Goal: Transaction & Acquisition: Obtain resource

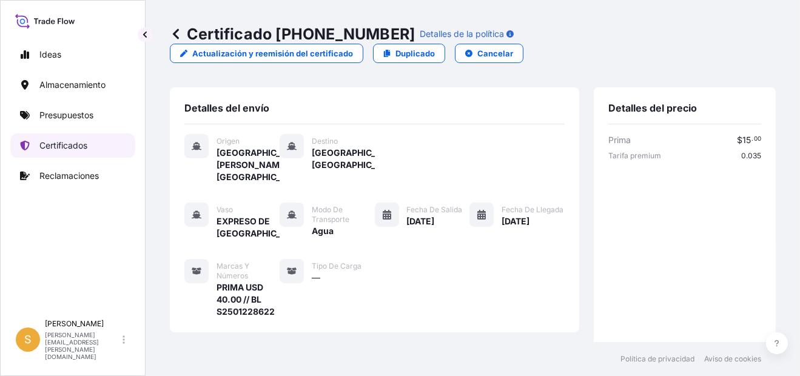
scroll to position [315, 0]
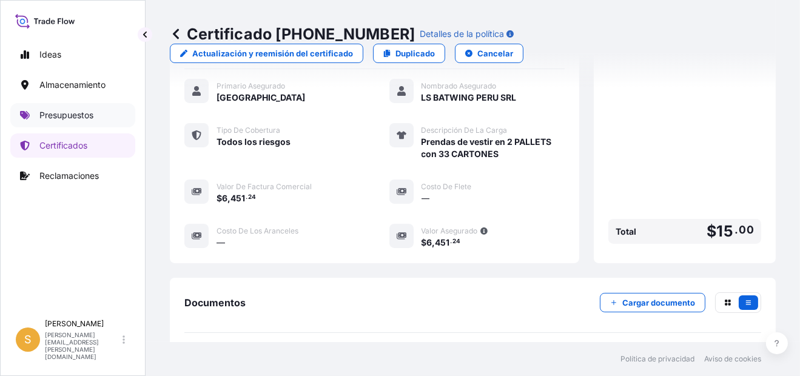
click at [71, 114] on p "Presupuestos" at bounding box center [66, 115] width 54 height 12
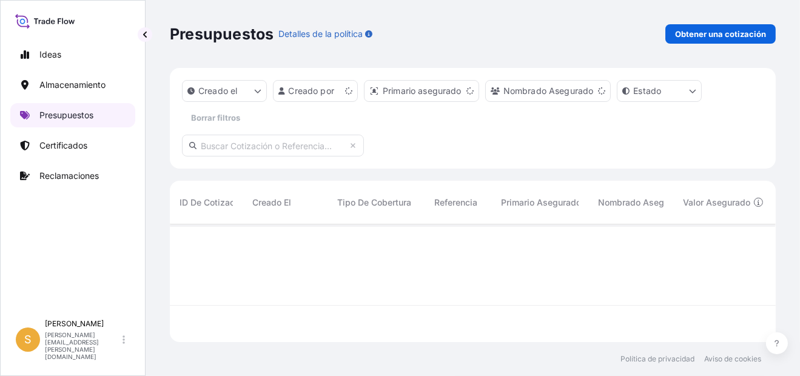
scroll to position [115, 596]
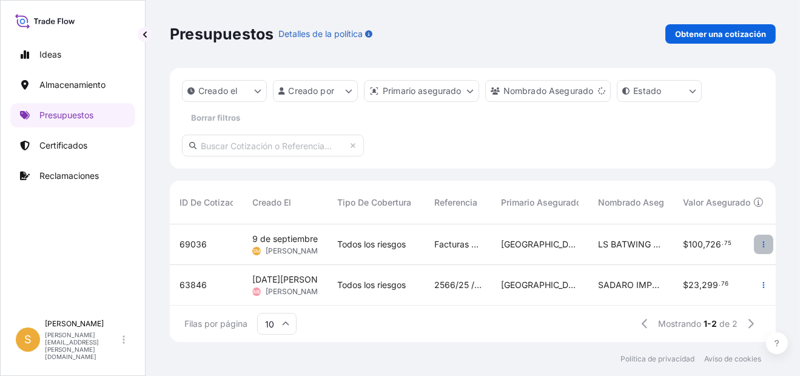
click at [754, 247] on button "button" at bounding box center [763, 244] width 19 height 19
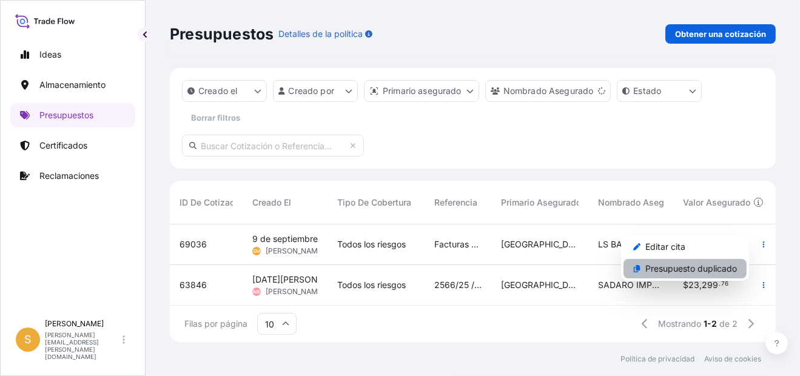
click at [667, 270] on p "Presupuesto duplicado" at bounding box center [691, 269] width 92 height 12
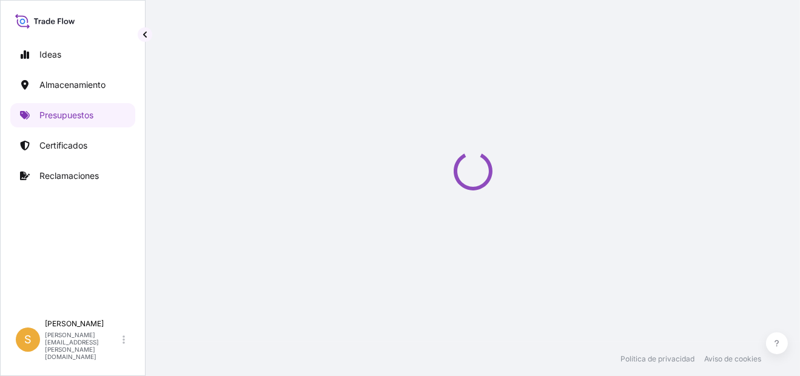
select select "Water"
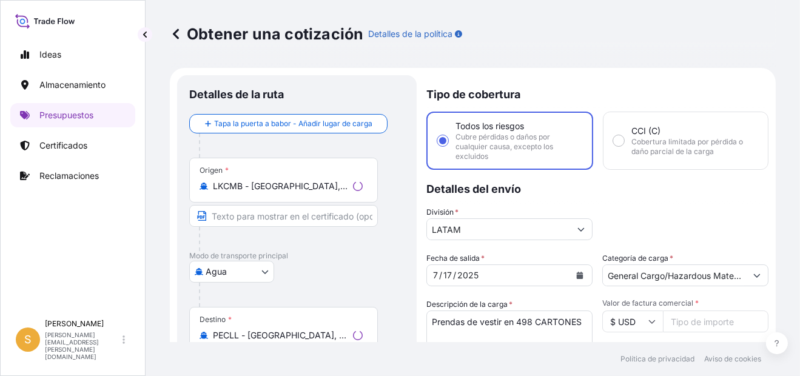
scroll to position [19, 0]
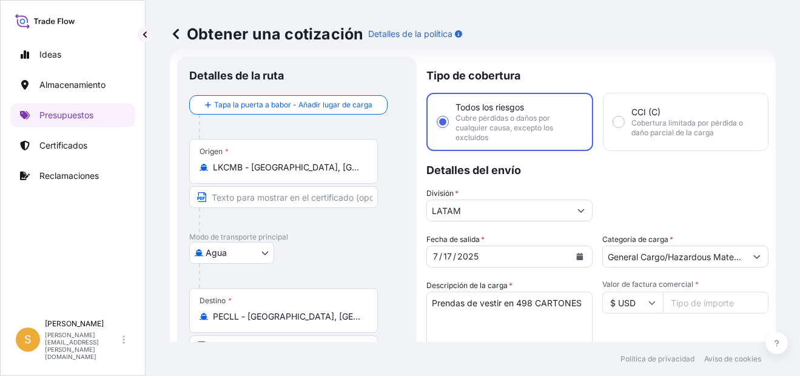
drag, startPoint x: 386, startPoint y: 122, endPoint x: 386, endPoint y: 131, distance: 9.1
click at [387, 122] on div at bounding box center [302, 127] width 206 height 24
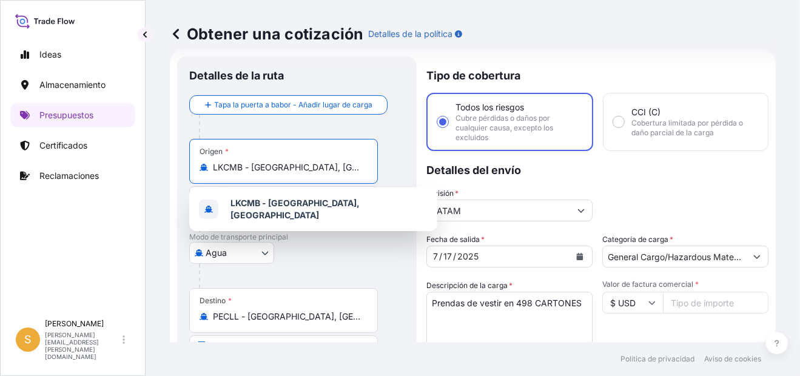
click at [333, 166] on input "LKCMB - [GEOGRAPHIC_DATA], [GEOGRAPHIC_DATA]" at bounding box center [288, 167] width 150 height 12
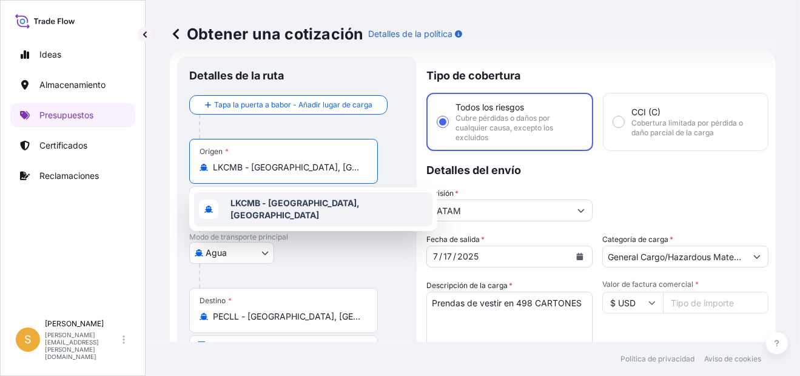
drag, startPoint x: 339, startPoint y: 167, endPoint x: 138, endPoint y: 229, distance: 210.6
click at [138, 229] on div "Ideas Almacenamiento Presupuestos Certificados Reclamaciones S Shirley Montalvá…" at bounding box center [400, 188] width 800 height 376
paste input "HAI PHONG"
click at [304, 207] on span "Hai Phong , [GEOGRAPHIC_DATA]" at bounding box center [311, 203] width 163 height 12
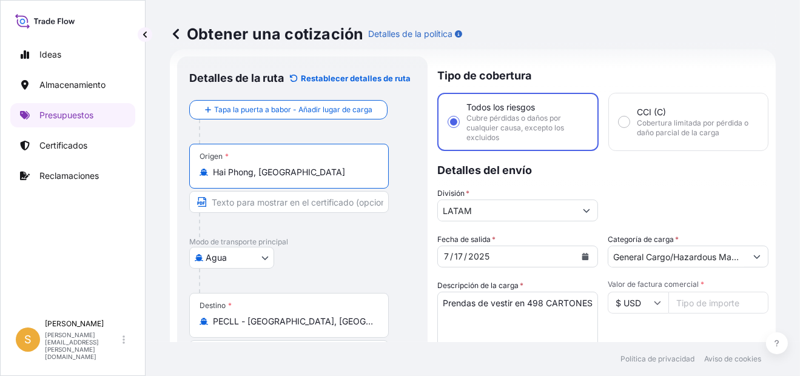
type input "Hai Phong, [GEOGRAPHIC_DATA]"
click at [582, 258] on icon "Calendario" at bounding box center [585, 256] width 7 height 7
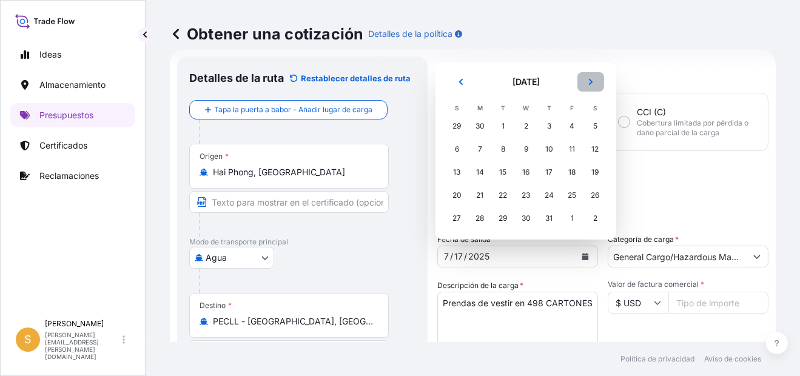
click at [593, 83] on icon "Próximo" at bounding box center [590, 81] width 7 height 7
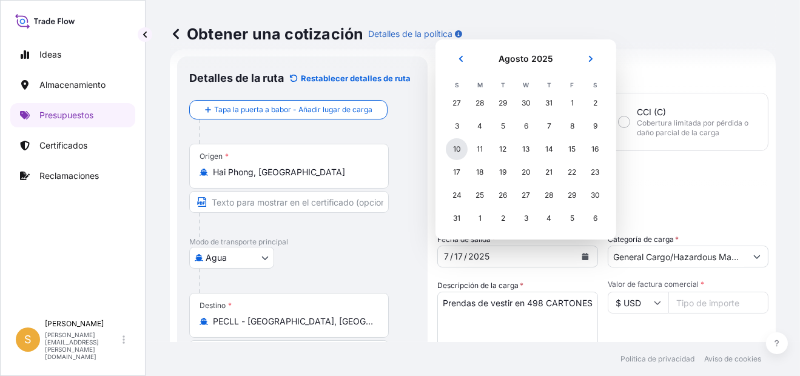
click at [462, 146] on div "10" at bounding box center [457, 149] width 22 height 22
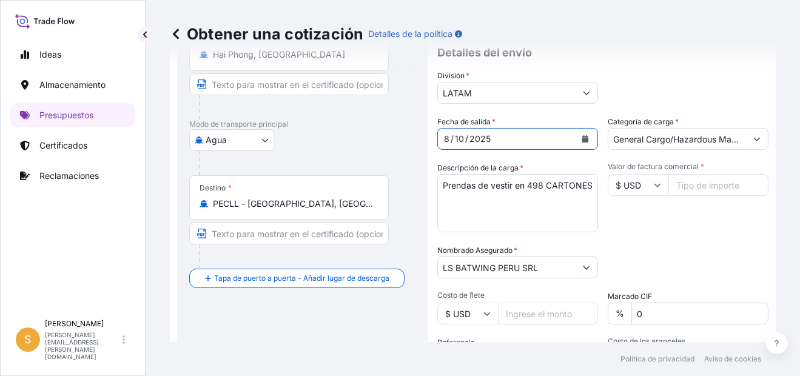
scroll to position [141, 0]
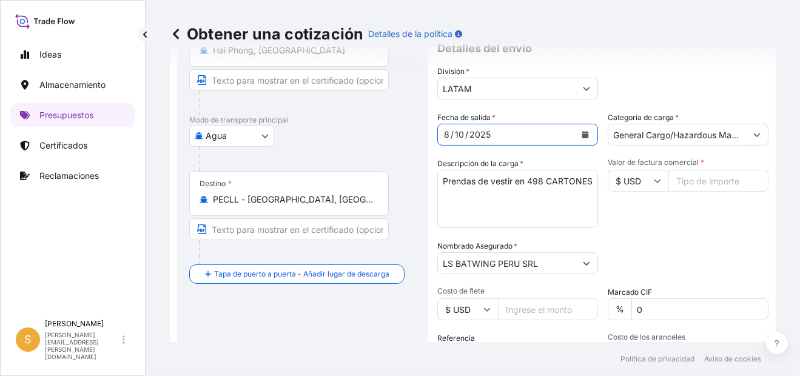
click at [547, 181] on textarea "Prendas de vestir en 498 CARTONES" at bounding box center [517, 199] width 161 height 58
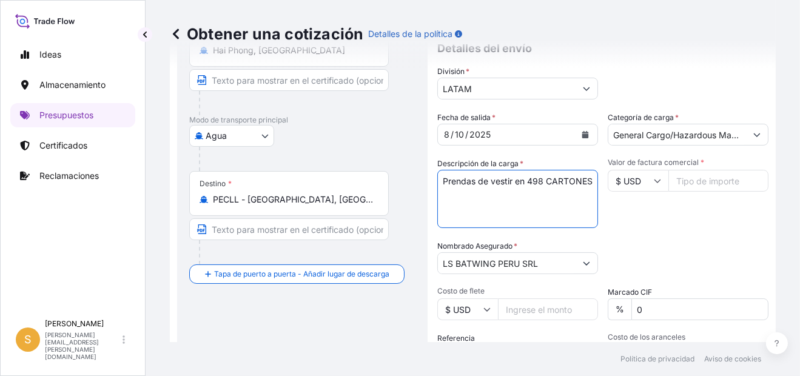
drag, startPoint x: 511, startPoint y: 178, endPoint x: 446, endPoint y: 178, distance: 64.9
click at [446, 178] on textarea "Prendas de vestir en 498 CARTONES" at bounding box center [517, 199] width 161 height 58
drag, startPoint x: 512, startPoint y: 178, endPoint x: 445, endPoint y: 179, distance: 66.7
click at [445, 179] on textarea "Prendas de vestir en 498 CARTONES" at bounding box center [517, 199] width 161 height 58
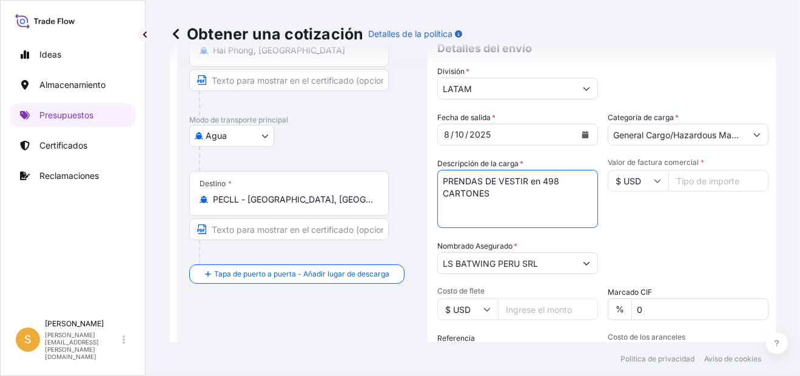
drag, startPoint x: 527, startPoint y: 179, endPoint x: 349, endPoint y: 183, distance: 177.7
click at [349, 183] on form "Detalles de la ruta Restablecer detalles [PERSON_NAME] Tapa la puerta a babor -…" at bounding box center [473, 218] width 606 height 583
drag, startPoint x: 544, startPoint y: 178, endPoint x: 557, endPoint y: 190, distance: 18.0
click at [557, 190] on textarea "Prendas de vestir en 498 CARTONES" at bounding box center [517, 199] width 161 height 58
paste textarea "15 CARTONES"
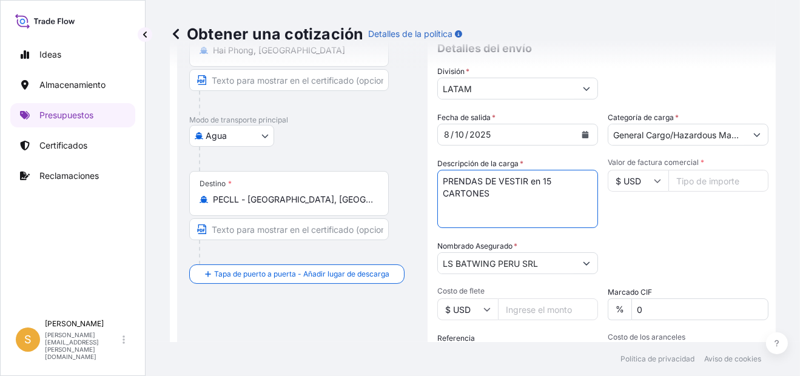
type textarea "PRENDAS DE VESTIR en 15 CARTONES"
click at [712, 173] on input "Valor de factura comercial *" at bounding box center [718, 181] width 100 height 22
paste input "2806.77"
type input "2806.77"
click at [692, 221] on div "Valor de factura comercial * $ USD 2806.77" at bounding box center [688, 193] width 161 height 70
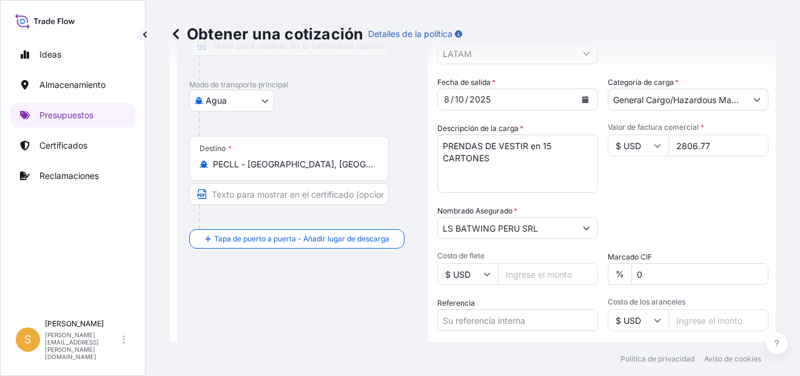
scroll to position [201, 0]
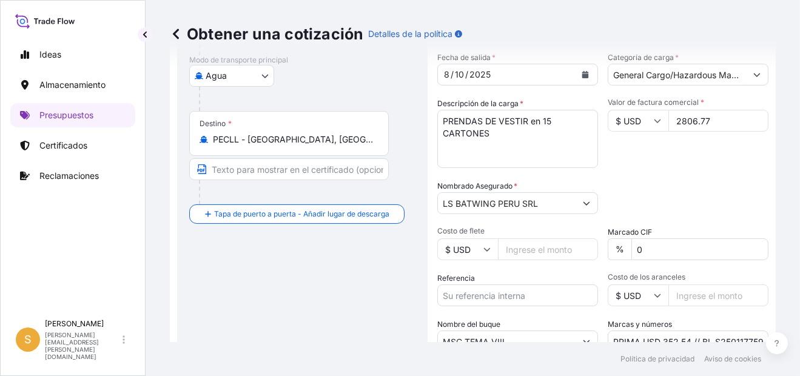
click at [569, 244] on input "Costo de flete" at bounding box center [548, 249] width 100 height 22
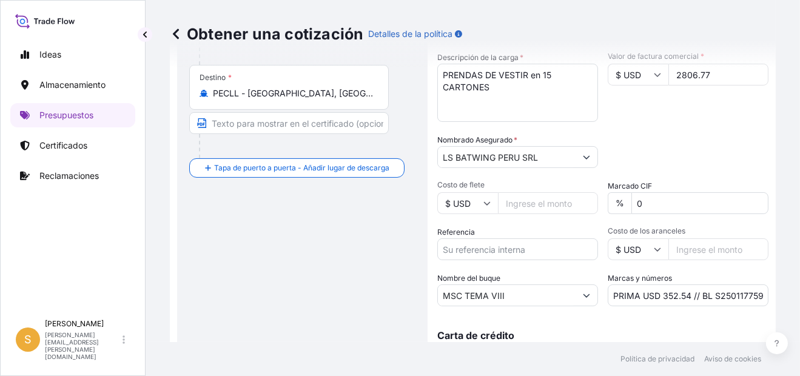
scroll to position [307, 0]
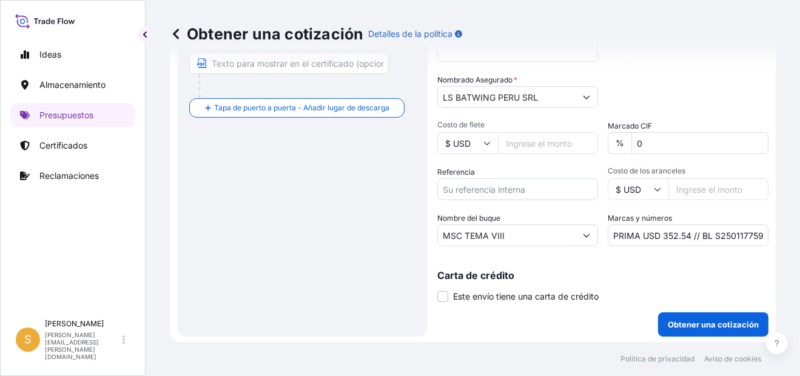
click at [535, 187] on input "Referencia" at bounding box center [517, 189] width 161 height 22
click at [537, 197] on input "Referencia" at bounding box center [517, 189] width 161 height 22
paste input "Factura 5080625766."
type input "Factura 5080625766."
click at [517, 232] on input "MSC TEMA VIII" at bounding box center [507, 235] width 138 height 22
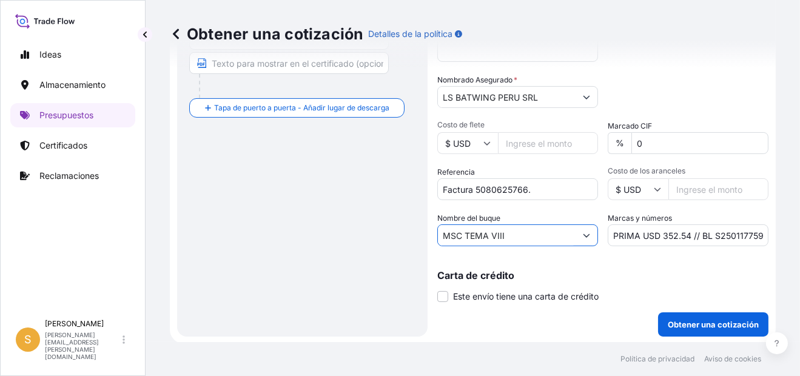
click at [386, 251] on form "Detalles de la ruta Restablecer detalles [PERSON_NAME] Tapa la puerta a babor -…" at bounding box center [473, 52] width 606 height 583
paste input "BUENOS AIRES EXPRESS, 2533E"
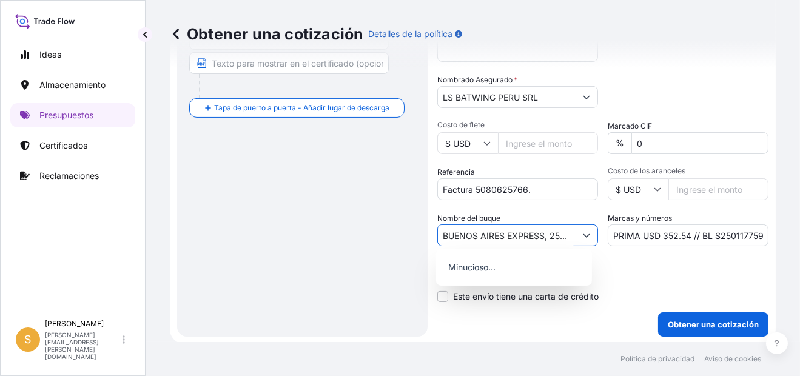
scroll to position [0, 8]
drag, startPoint x: 534, startPoint y: 234, endPoint x: 589, endPoint y: 235, distance: 54.6
click at [589, 235] on div "BUENOS AIRES EXPRESS, 2533E" at bounding box center [517, 235] width 161 height 22
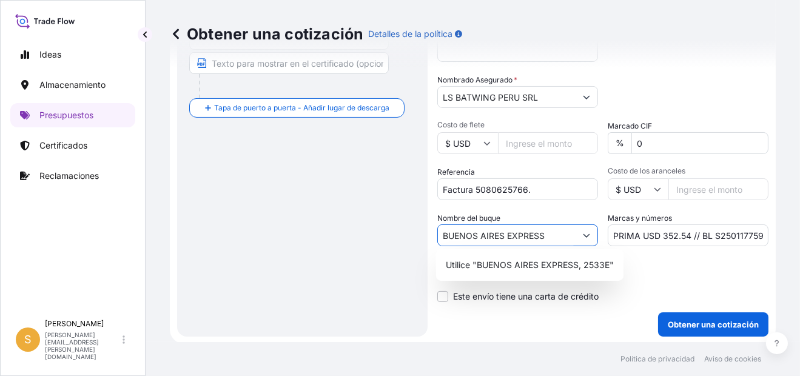
scroll to position [0, 0]
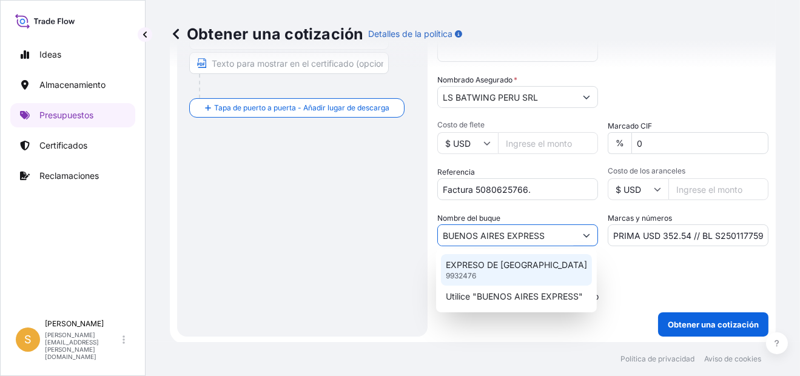
click at [520, 257] on div "EXPRESO DE [GEOGRAPHIC_DATA] 9932476" at bounding box center [516, 270] width 151 height 32
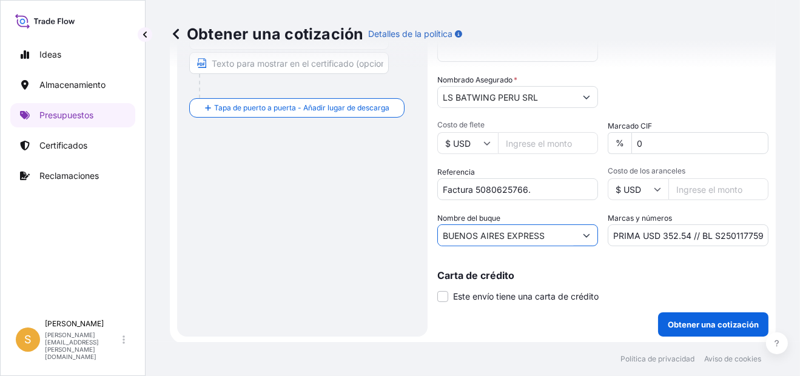
type input "BUENOS AIRES EXPRESS"
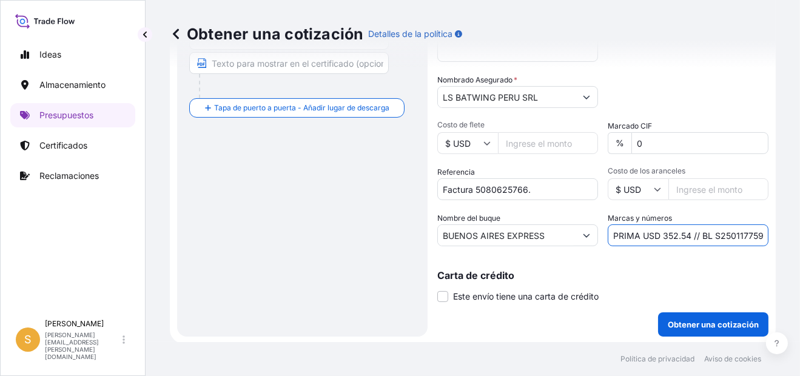
click at [683, 231] on input "PRIMA USD 352.54 // BL S2501177595" at bounding box center [688, 235] width 161 height 22
click at [731, 235] on input "PRIMA USD 40.00 // BL S2501177595" at bounding box center [688, 235] width 161 height 22
paste input "235700"
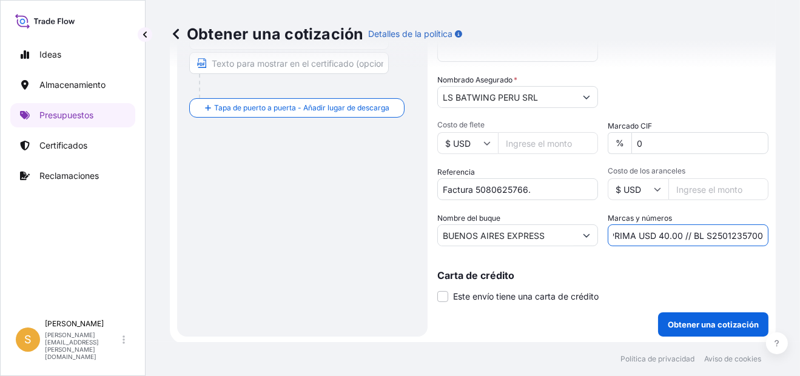
type input "PRIMA USD 40.00 // BL S2501235700"
click at [747, 276] on p "Carta de crédito" at bounding box center [602, 275] width 331 height 10
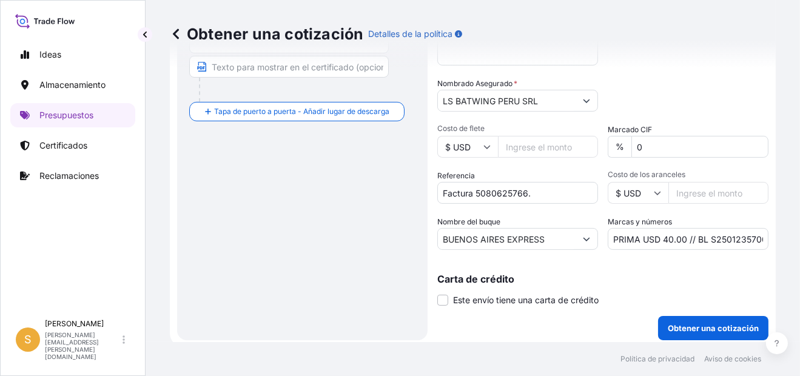
scroll to position [307, 0]
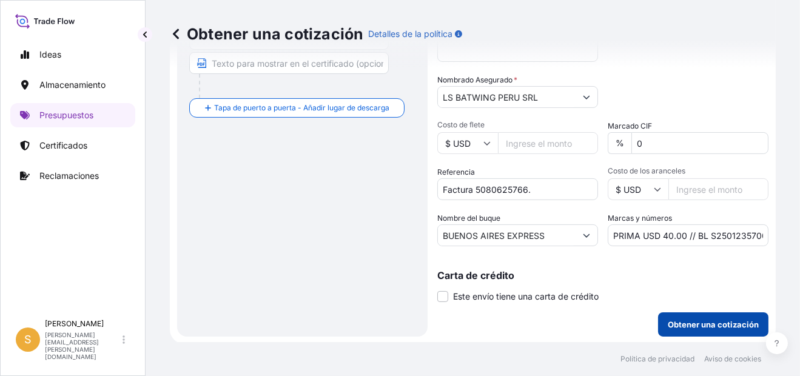
click at [679, 326] on p "Obtener una cotización" at bounding box center [713, 324] width 91 height 12
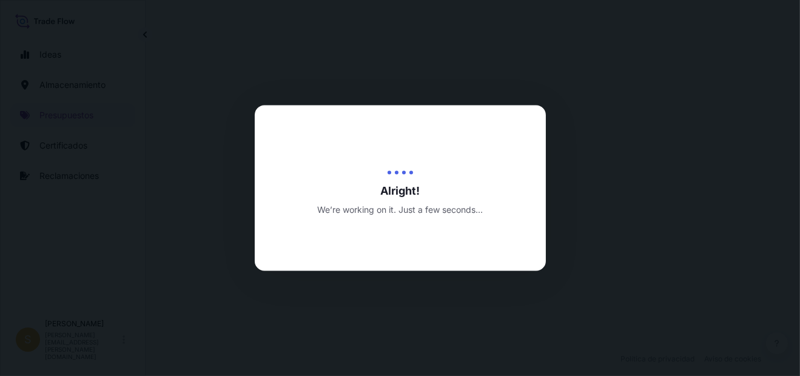
select select "Water"
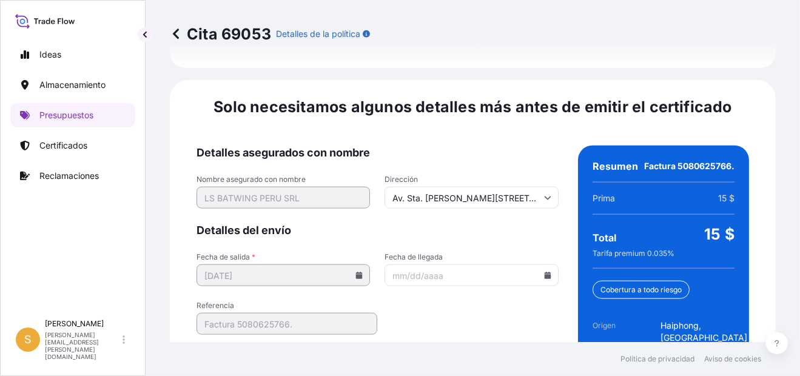
scroll to position [1924, 0]
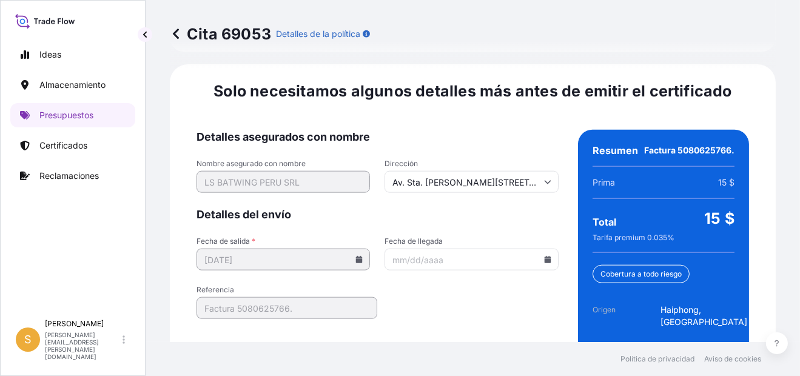
click at [544, 256] on icon at bounding box center [547, 259] width 7 height 7
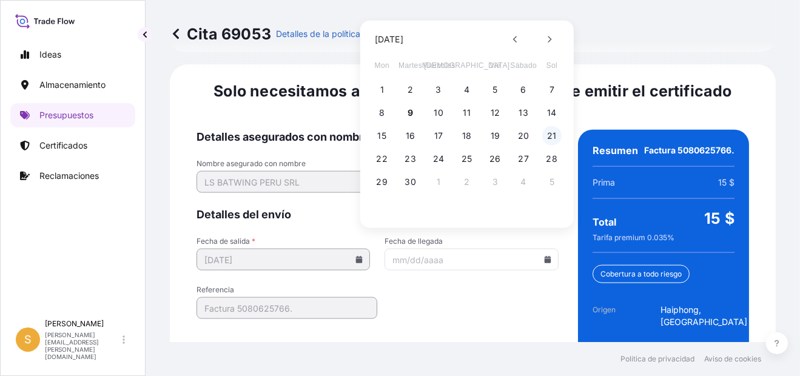
click at [547, 139] on button "21" at bounding box center [551, 135] width 19 height 19
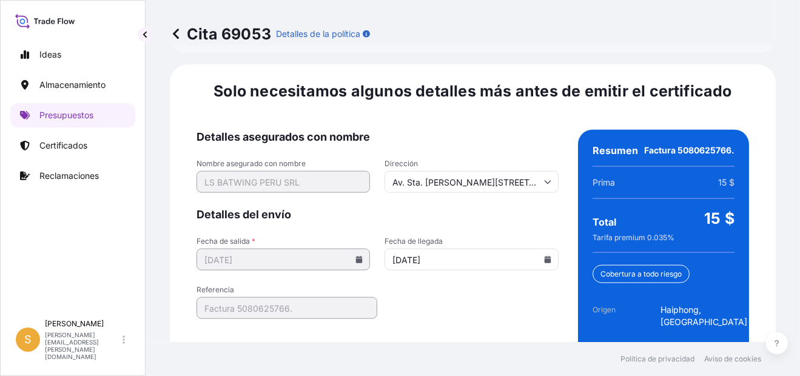
type input "[DATE]"
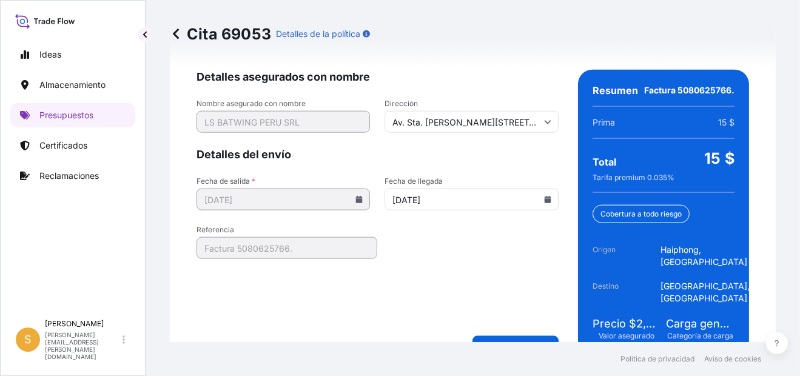
scroll to position [1986, 0]
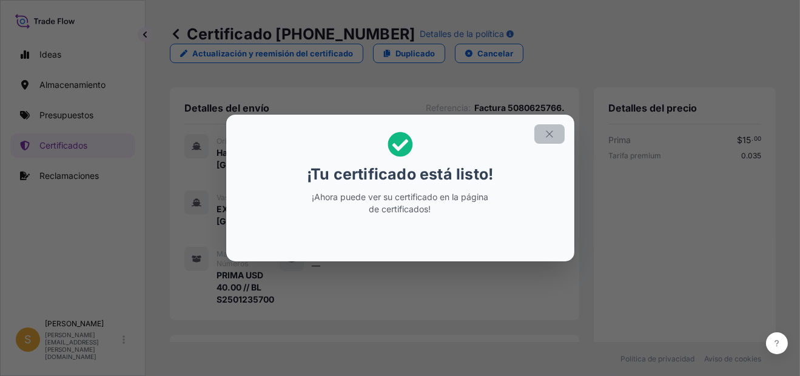
click at [554, 133] on icon "button" at bounding box center [549, 134] width 11 height 11
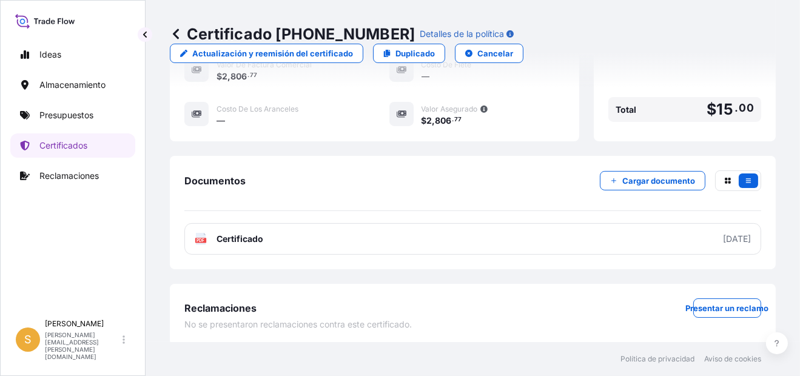
scroll to position [436, 0]
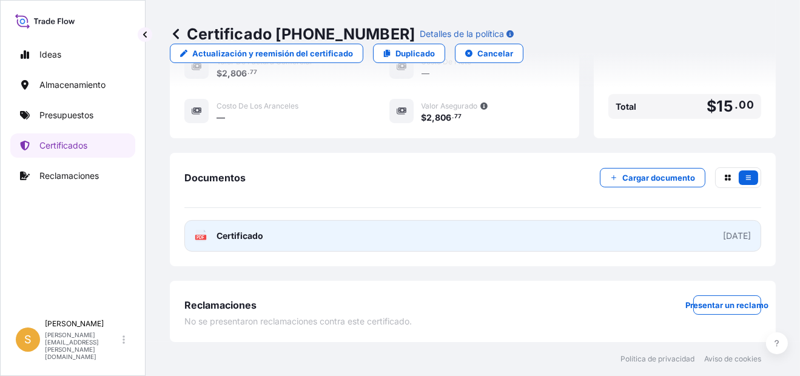
click at [306, 244] on link "PDF Certificado [DATE]" at bounding box center [472, 236] width 577 height 32
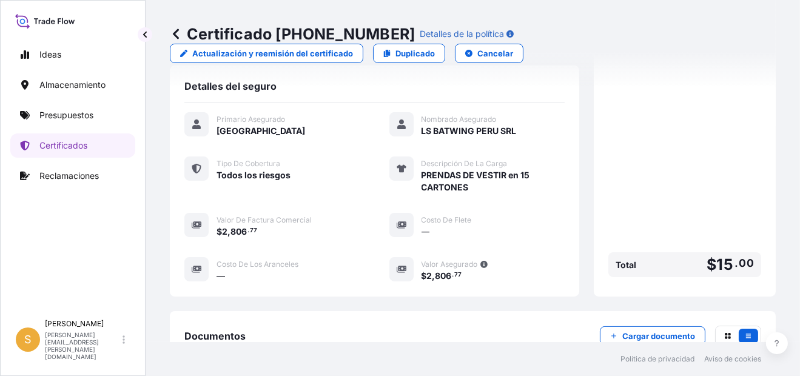
scroll to position [193, 0]
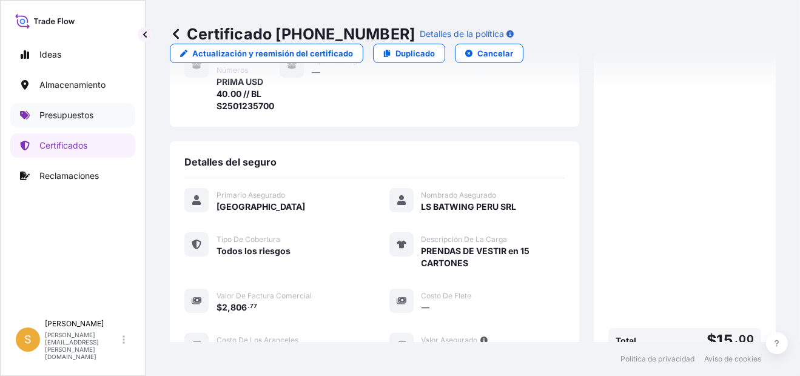
click at [73, 112] on p "Presupuestos" at bounding box center [66, 115] width 54 height 12
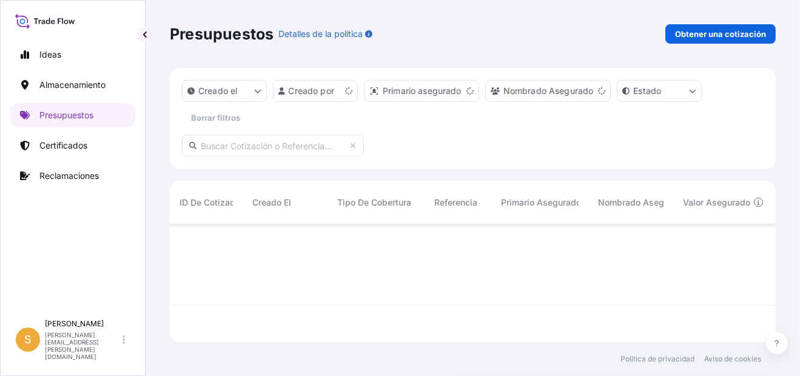
scroll to position [115, 596]
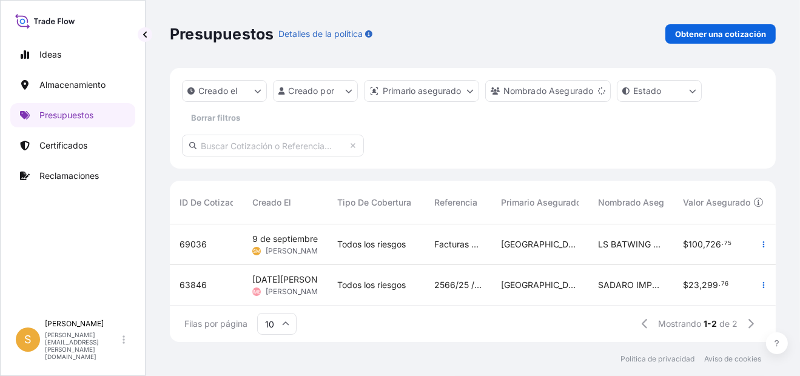
click at [358, 249] on span "Todos los riesgos" at bounding box center [371, 244] width 69 height 12
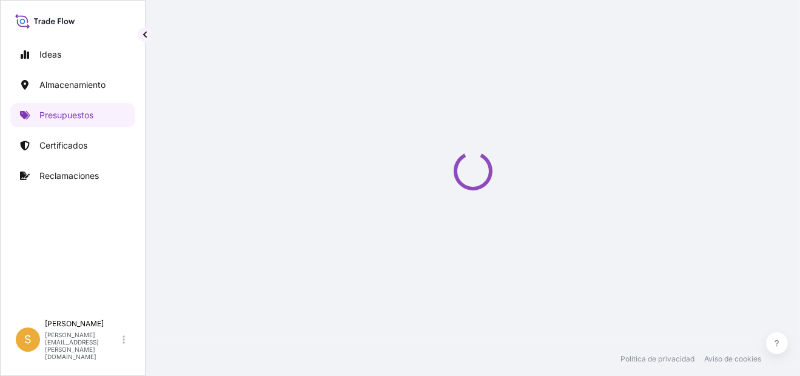
select select "Water"
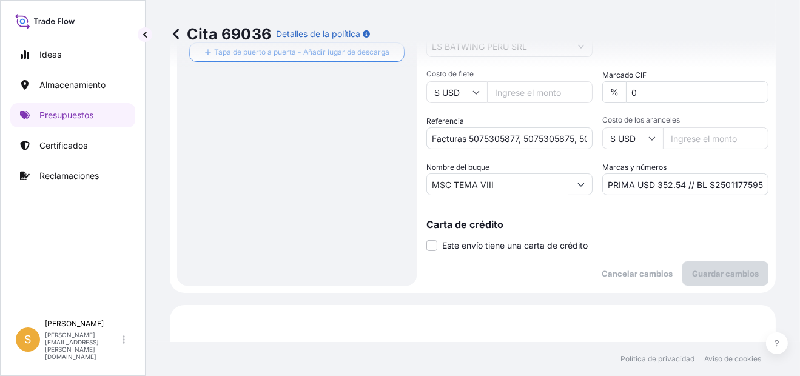
scroll to position [358, 0]
click at [706, 180] on input "PRIMA USD 352.54 // BL S2501177595" at bounding box center [685, 184] width 166 height 22
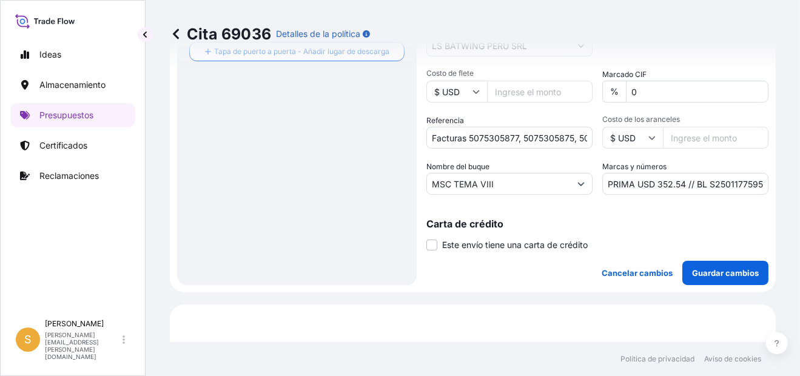
click at [731, 183] on input "PRIMA USD 352.54 // BL S2501177595" at bounding box center [685, 184] width 166 height 22
drag, startPoint x: 728, startPoint y: 181, endPoint x: 759, endPoint y: 185, distance: 31.2
click at [759, 185] on form "Detalles de la ruta Tapa la puerta a babor - Añadir lugar de carga Place of loa…" at bounding box center [473, 0] width 606 height 583
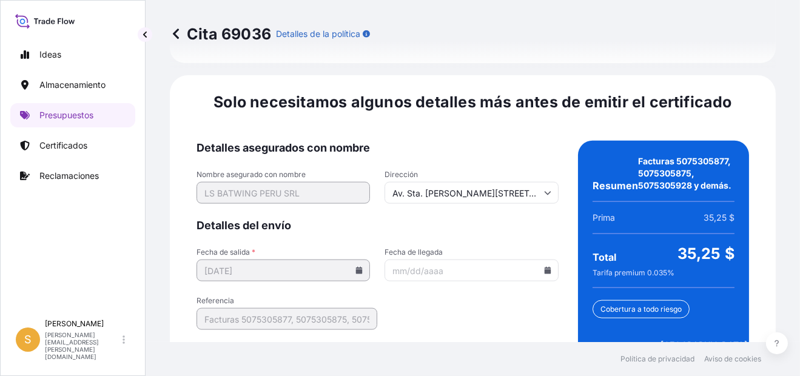
scroll to position [1961, 0]
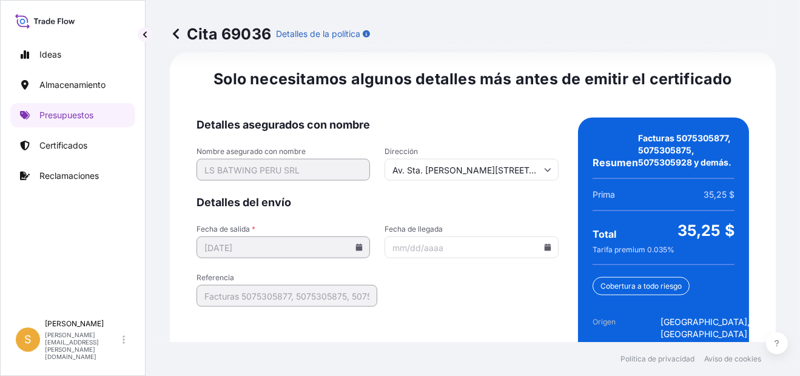
click at [545, 237] on input "Fecha de llegada" at bounding box center [471, 248] width 173 height 22
click at [544, 244] on icon at bounding box center [547, 247] width 7 height 7
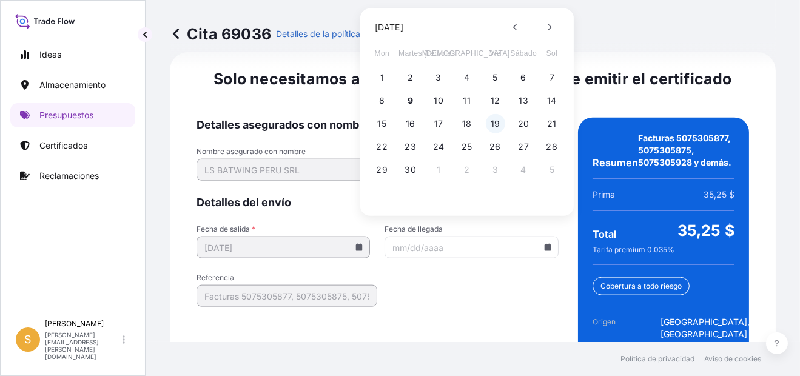
click at [492, 127] on button "19" at bounding box center [495, 123] width 19 height 19
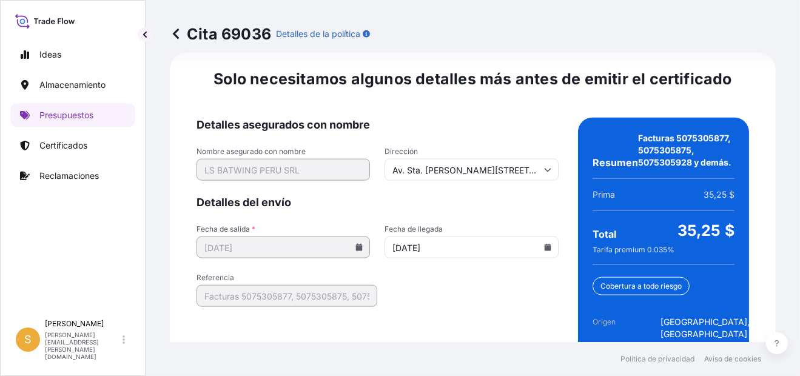
type input "[DATE]"
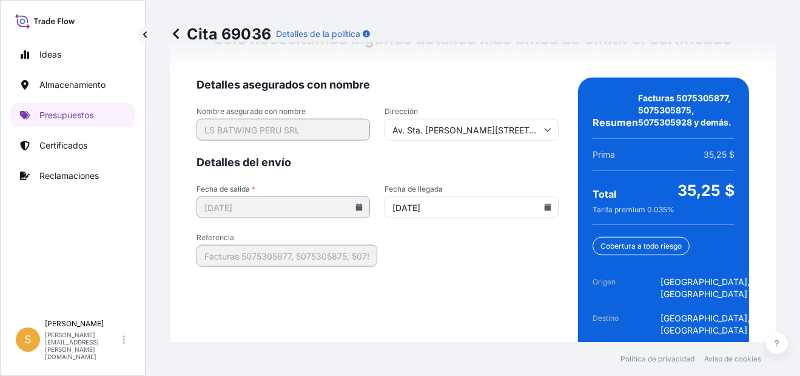
scroll to position [2034, 0]
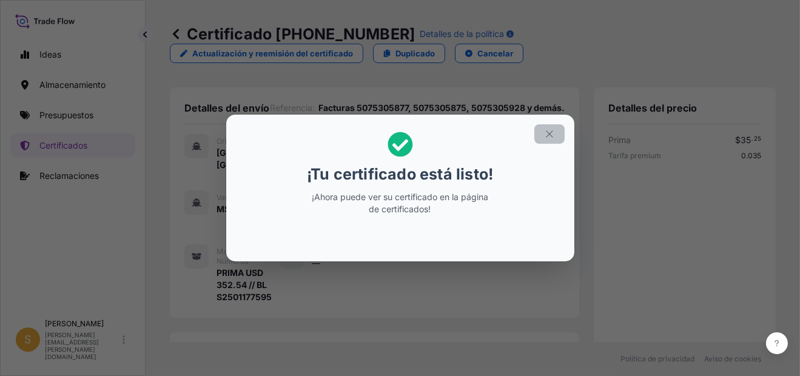
click at [550, 128] on button "button" at bounding box center [549, 133] width 30 height 19
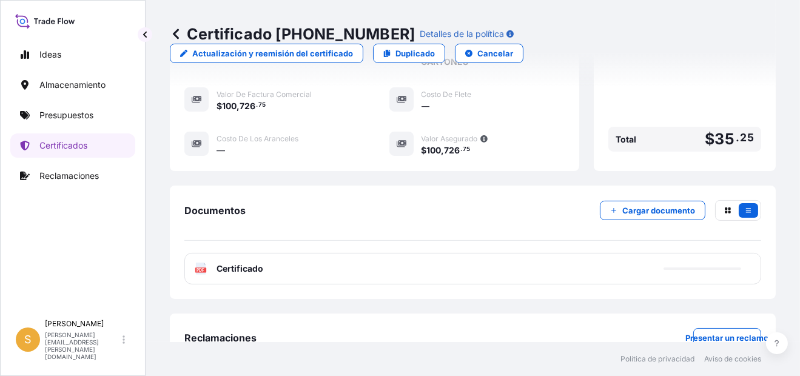
scroll to position [436, 0]
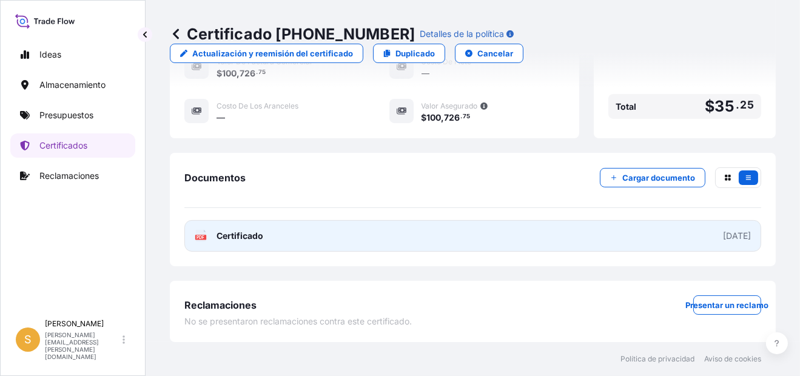
click at [385, 235] on link "PDF Certificado [DATE]" at bounding box center [472, 236] width 577 height 32
